Goal: Task Accomplishment & Management: Use online tool/utility

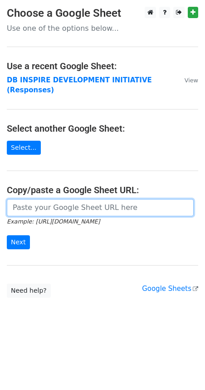
click at [51, 202] on input "url" at bounding box center [100, 207] width 186 height 17
paste input "[URL][DOMAIN_NAME]"
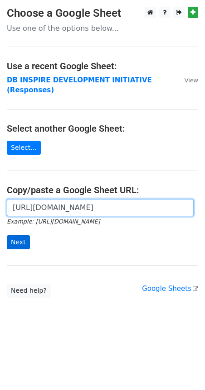
type input "[URL][DOMAIN_NAME]"
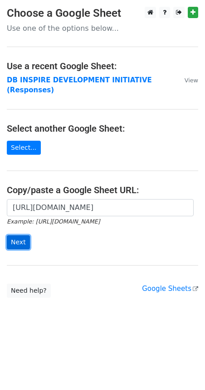
click at [20, 235] on input "Next" at bounding box center [18, 242] width 23 height 14
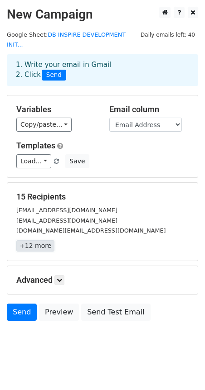
click at [30, 240] on link "+12 more" at bounding box center [35, 245] width 38 height 11
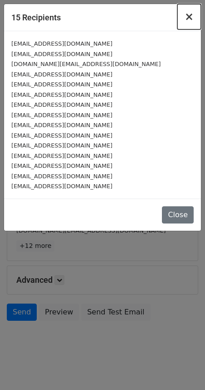
click at [191, 18] on span "×" at bounding box center [188, 16] width 9 height 13
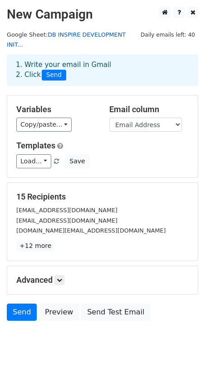
click at [92, 32] on link "DB INSPIRE DEVELOPMENT INIT..." at bounding box center [66, 39] width 119 height 17
click at [64, 275] on link at bounding box center [59, 280] width 10 height 10
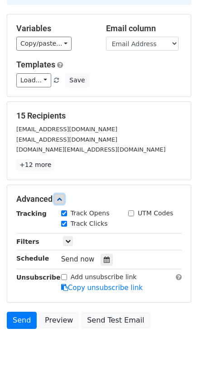
scroll to position [86, 0]
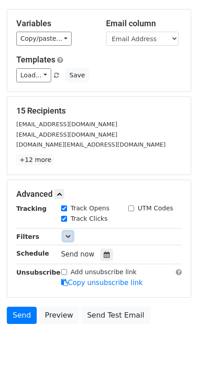
click at [70, 234] on icon at bounding box center [67, 236] width 5 height 5
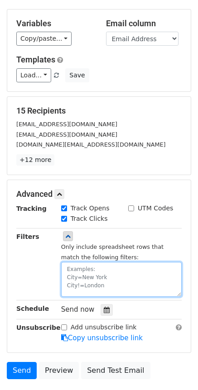
click at [77, 264] on textarea at bounding box center [121, 279] width 120 height 35
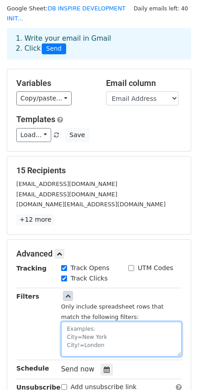
scroll to position [0, 0]
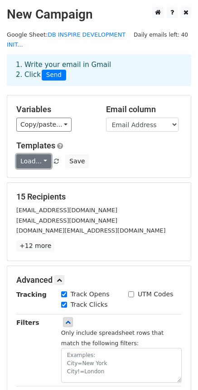
click at [43, 154] on link "Load..." at bounding box center [33, 161] width 35 height 14
